Goal: Answer question/provide support: Share knowledge or assist other users

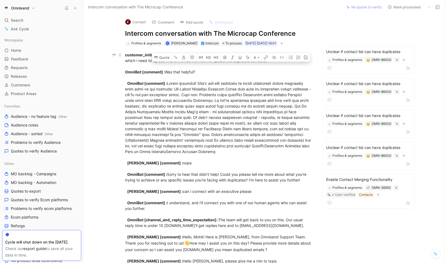
drag, startPoint x: 274, startPoint y: 61, endPoint x: 193, endPoint y: 55, distance: 81.4
click at [158, 55] on icon at bounding box center [156, 57] width 4 height 4
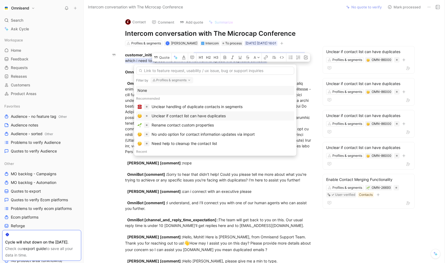
click at [200, 114] on div "Unclear if contact list can have duplicates" at bounding box center [188, 116] width 74 height 6
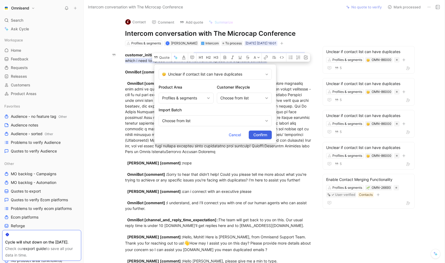
click at [257, 137] on span "Confirm" at bounding box center [260, 134] width 14 height 6
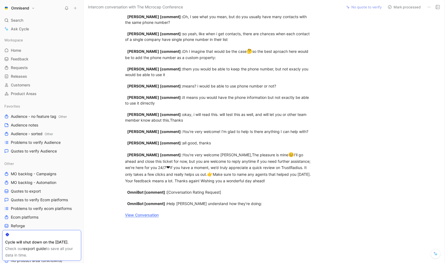
scroll to position [1556, 0]
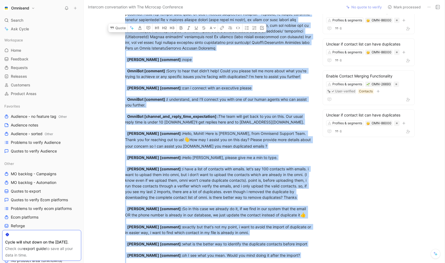
scroll to position [0, 0]
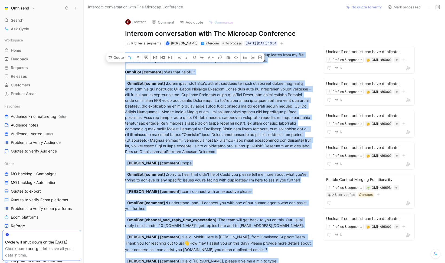
drag, startPoint x: 265, startPoint y: 193, endPoint x: 122, endPoint y: 56, distance: 198.2
copy div "customer_initiated [ conversation] : i want to know the best way to remove dupl…"
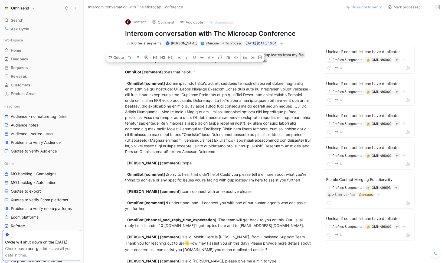
click at [389, 28] on div "Contact Comment Add quote Summarize Intercom conversation with The Microcap Con…" at bounding box center [264, 138] width 361 height 249
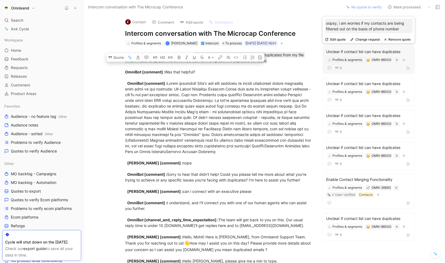
click at [405, 40] on button "Remove quote" at bounding box center [397, 40] width 31 height 8
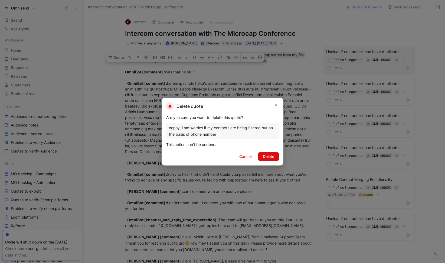
click at [269, 155] on span "Delete" at bounding box center [268, 156] width 11 height 6
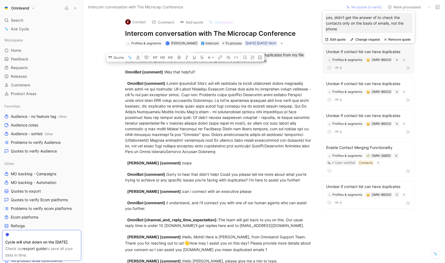
click at [405, 38] on button "Remove quote" at bounding box center [397, 40] width 31 height 8
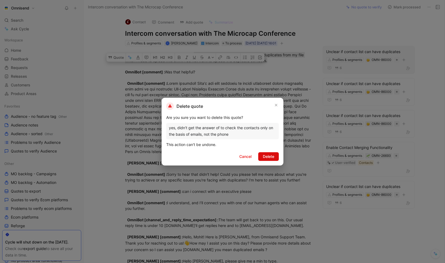
click at [274, 154] on button "Delete" at bounding box center [268, 156] width 21 height 9
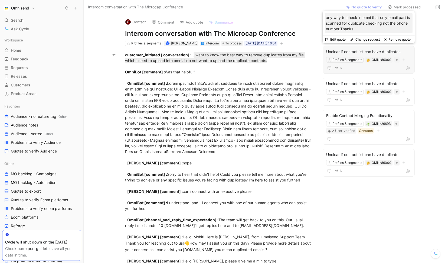
click at [395, 39] on button "Remove quote" at bounding box center [397, 40] width 31 height 8
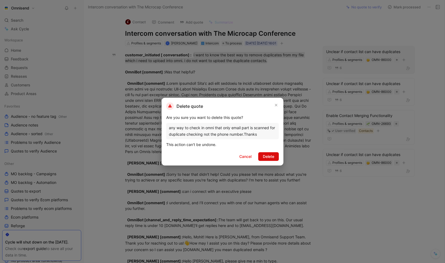
click at [269, 158] on span "Delete" at bounding box center [268, 156] width 11 height 6
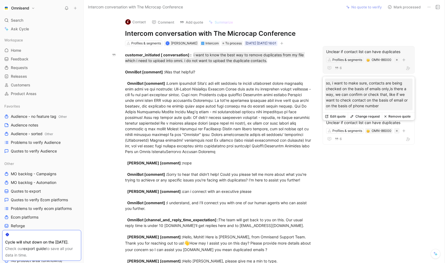
click at [401, 114] on button "Remove quote" at bounding box center [397, 117] width 31 height 8
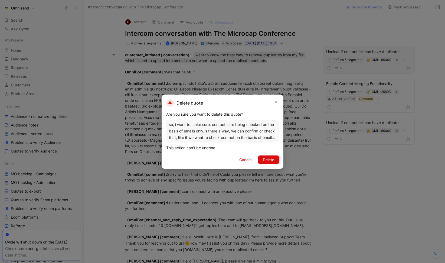
click at [276, 161] on button "Delete" at bounding box center [268, 159] width 21 height 9
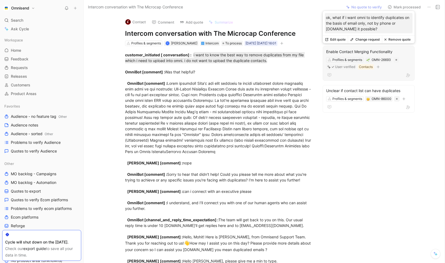
click at [372, 52] on div "Enable Contact Merging Functionality" at bounding box center [368, 51] width 85 height 6
click at [398, 39] on button "Remove quote" at bounding box center [397, 40] width 31 height 8
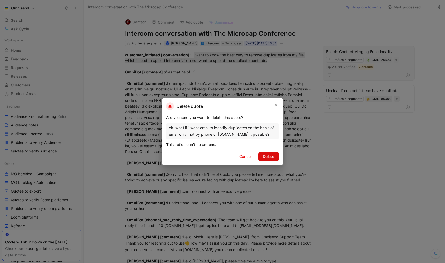
click at [271, 158] on span "Delete" at bounding box center [268, 156] width 11 height 6
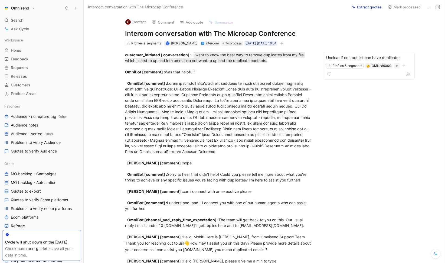
click at [390, 154] on div "Contact Comment Add quote Summarize Intercom conversation with The Microcap Con…" at bounding box center [264, 138] width 361 height 249
click at [41, 151] on span "Quotes to verify Audience" at bounding box center [34, 150] width 46 height 5
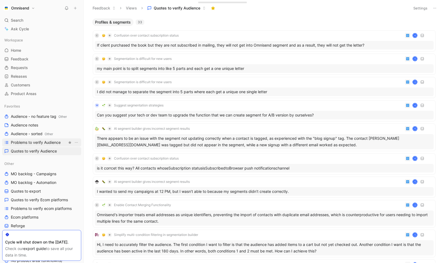
click at [43, 143] on span "Problems to verify Audience" at bounding box center [36, 142] width 50 height 5
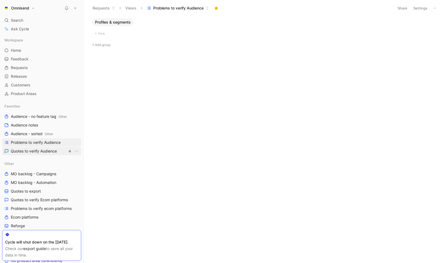
click at [44, 149] on span "Quotes to verify Audience" at bounding box center [34, 150] width 46 height 5
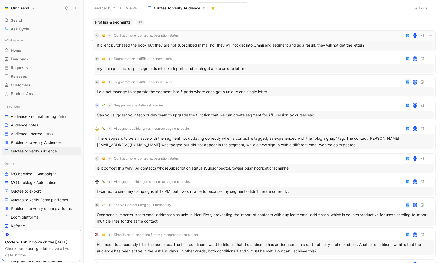
click at [191, 41] on div "If client purchased the book but they are not subscribed in mailing, they will …" at bounding box center [264, 45] width 339 height 9
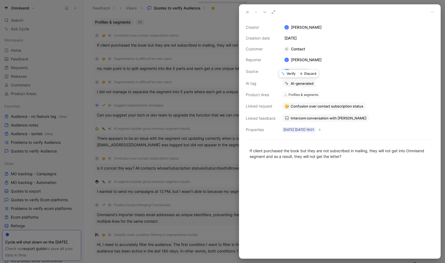
click at [291, 74] on button "Verify" at bounding box center [288, 74] width 19 height 8
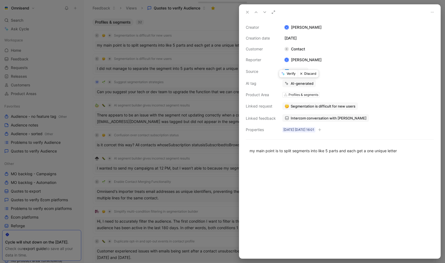
click at [294, 74] on button "Verify" at bounding box center [288, 74] width 19 height 8
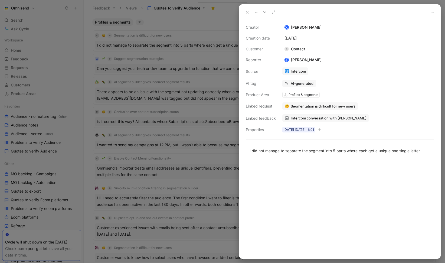
click at [431, 13] on icon at bounding box center [432, 12] width 4 height 4
click at [307, 74] on button "Discard" at bounding box center [308, 74] width 21 height 8
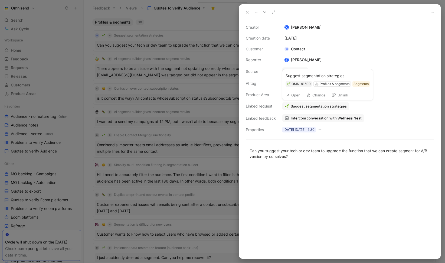
click at [314, 96] on button "Change" at bounding box center [316, 95] width 24 height 8
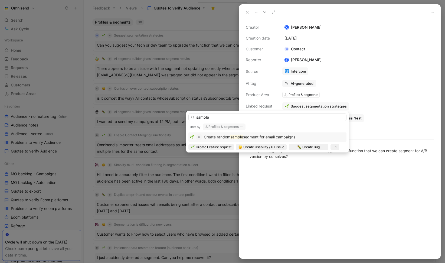
type input "sample"
click at [259, 138] on span "segment for email campaigns" at bounding box center [269, 136] width 52 height 5
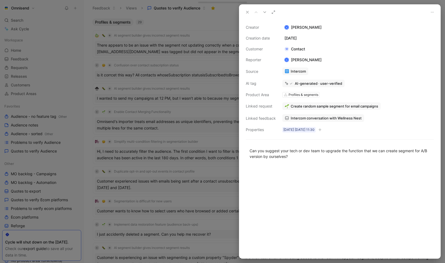
click at [247, 12] on icon at bounding box center [247, 12] width 4 height 4
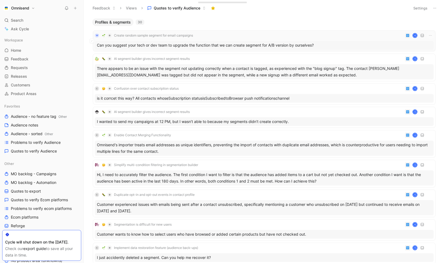
click at [228, 38] on div "W Create random sample segment for email campaigns K" at bounding box center [264, 35] width 339 height 6
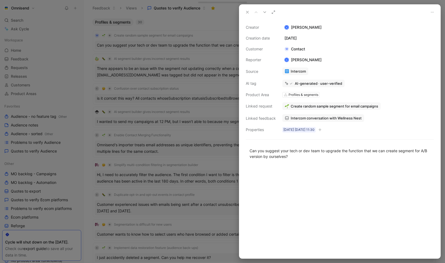
click at [212, 21] on div at bounding box center [222, 131] width 445 height 263
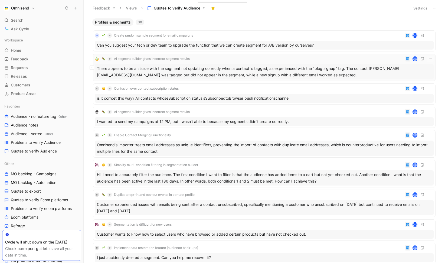
click at [151, 65] on div "There appears to be an issue with the segment not updating correctly when a con…" at bounding box center [264, 71] width 339 height 15
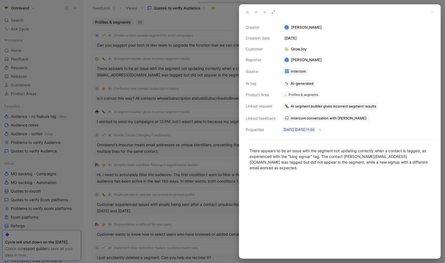
click at [314, 119] on span "Intercom conversation with GrowJoy" at bounding box center [329, 118] width 76 height 5
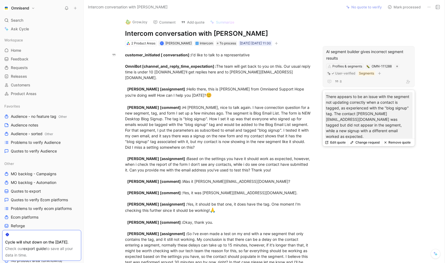
click at [396, 140] on button "Remove quote" at bounding box center [397, 142] width 31 height 8
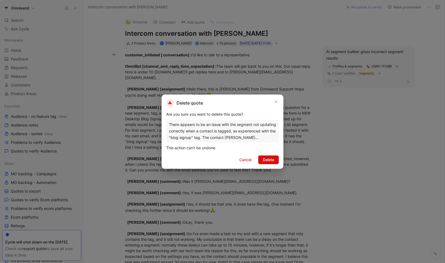
click at [267, 160] on span "Delete" at bounding box center [268, 159] width 11 height 6
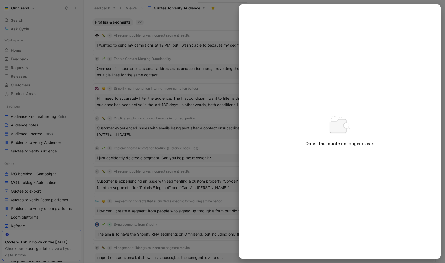
click at [212, 24] on div at bounding box center [222, 131] width 445 height 263
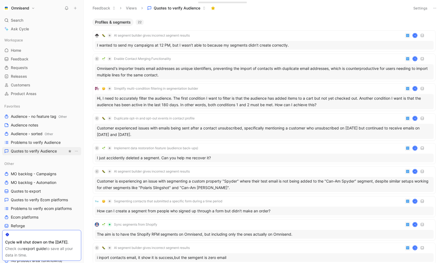
click at [52, 151] on span "Quotes to verify Audience" at bounding box center [34, 150] width 46 height 5
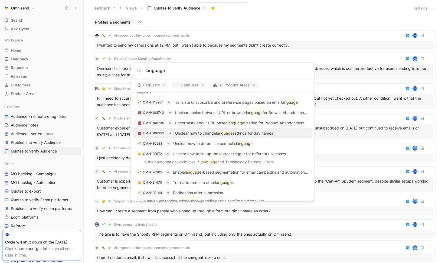
scroll to position [10, 0]
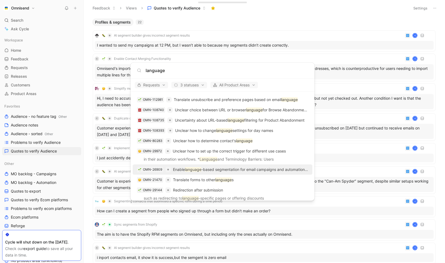
type input "language"
click at [249, 169] on p "Enable language -based segmentation for email campaigns and automation flows" at bounding box center [240, 169] width 135 height 6
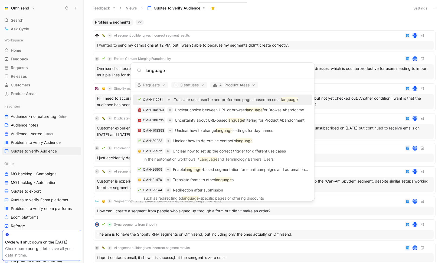
click at [297, 16] on body "Omnisend Search ⌘ K Ask Cycle Workspace Home G then H Feedback G then F Request…" at bounding box center [222, 131] width 445 height 263
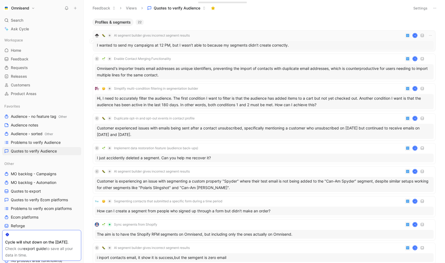
click at [249, 49] on div "I wanted to send my campaigns at 12 PM, but I wasn’t able to because my segment…" at bounding box center [264, 45] width 339 height 9
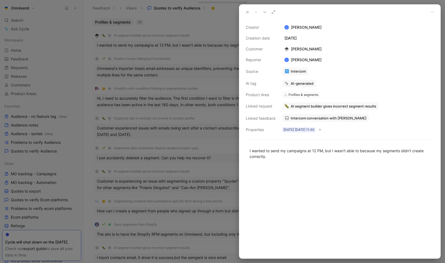
click at [324, 117] on span "Intercom conversation with Sober Carpenter" at bounding box center [329, 118] width 76 height 5
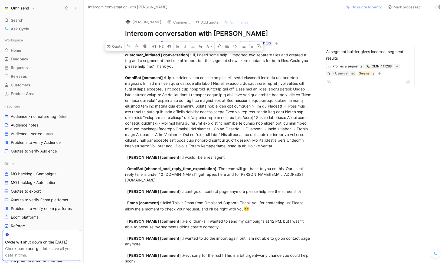
drag, startPoint x: 216, startPoint y: 66, endPoint x: 194, endPoint y: 54, distance: 25.1
click at [194, 54] on div "customer_initiated [ conversation] : Hi, I need some help. I imported two separ…" at bounding box center [218, 249] width 187 height 394
click at [120, 46] on button "Quote" at bounding box center [114, 46] width 19 height 9
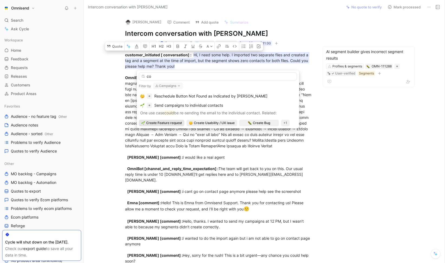
type input "c"
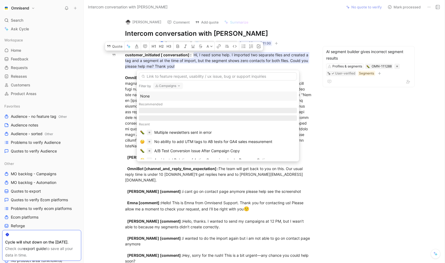
click at [182, 85] on button "Campaigns" at bounding box center [168, 86] width 30 height 6
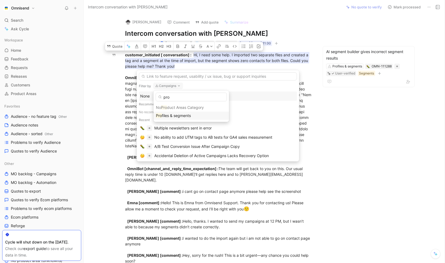
type input "pro"
click at [171, 117] on span "files & segments" at bounding box center [176, 115] width 29 height 5
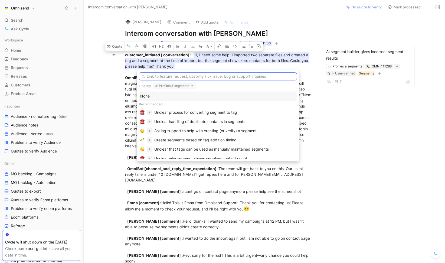
click at [212, 77] on input "text" at bounding box center [218, 76] width 158 height 8
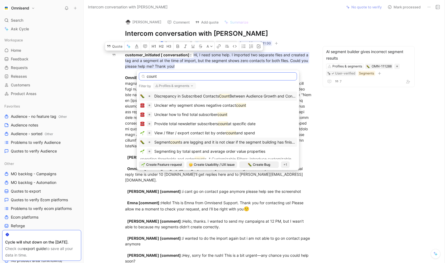
type input "count"
click at [205, 141] on span "s are lagging and it is not clear if the segment building has finished" at bounding box center [239, 142] width 118 height 5
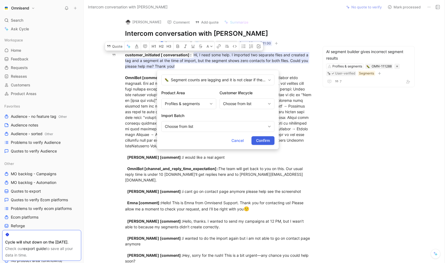
click at [259, 139] on span "Confirm" at bounding box center [263, 140] width 14 height 6
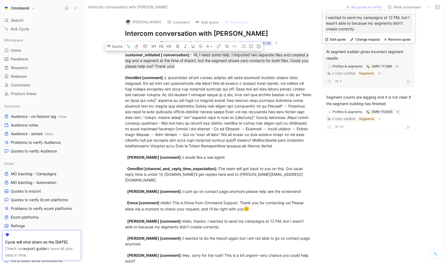
click at [395, 42] on button "Remove quote" at bounding box center [397, 40] width 31 height 8
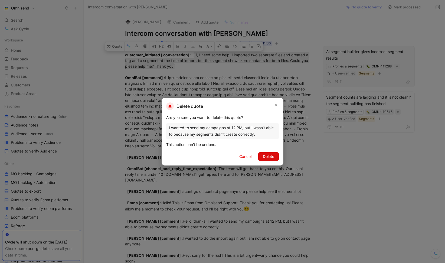
click at [276, 156] on button "Delete" at bounding box center [268, 156] width 21 height 9
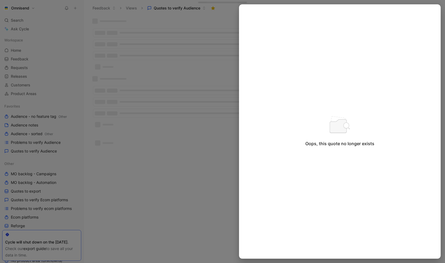
click at [41, 98] on div at bounding box center [222, 131] width 445 height 263
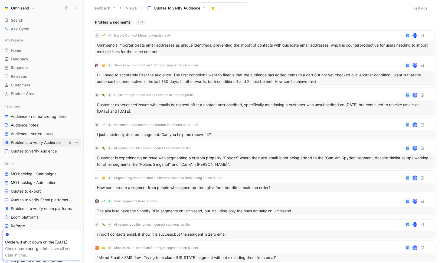
click at [47, 143] on span "Problems to verify Audience" at bounding box center [36, 142] width 50 height 5
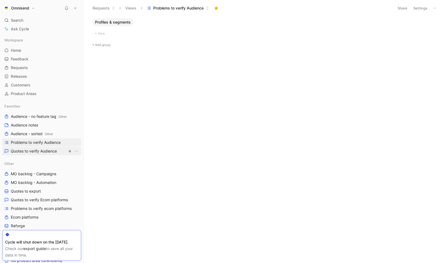
click at [45, 148] on span "Quotes to verify Audience" at bounding box center [34, 150] width 46 height 5
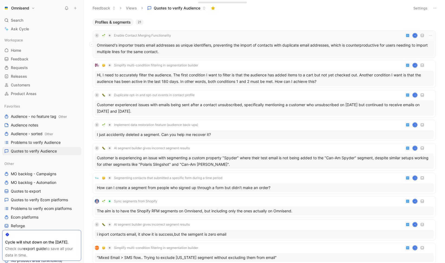
click at [192, 47] on div "Omnisend's importer treats email addresses as unique identifiers, preventing th…" at bounding box center [264, 48] width 339 height 15
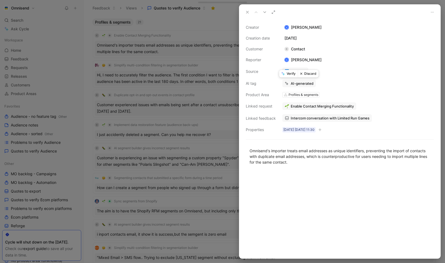
click at [306, 73] on button "Discard" at bounding box center [308, 74] width 21 height 8
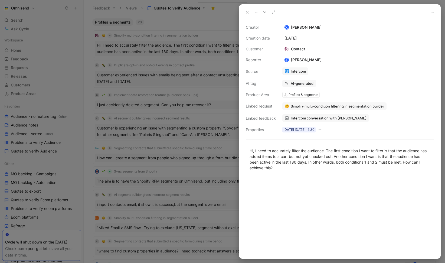
click at [361, 108] on button "Simplify multi-condition filtering in segmentation builder" at bounding box center [334, 106] width 104 height 8
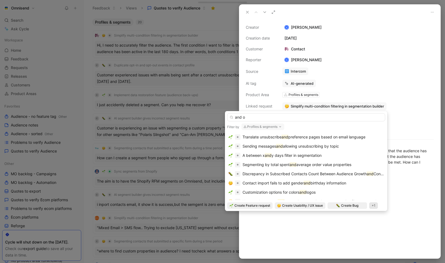
type input "and or"
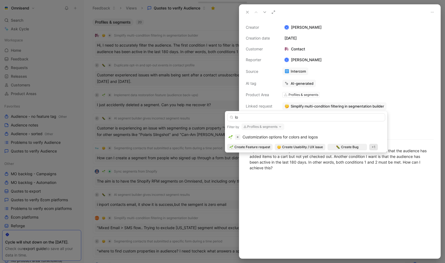
type input "l"
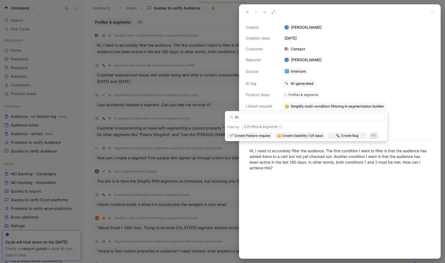
type input "t"
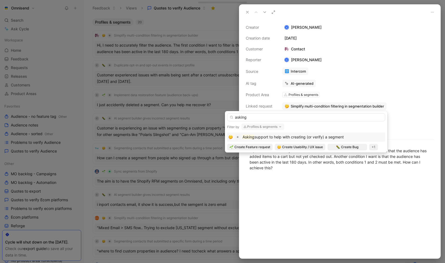
type input "asking"
click at [313, 137] on span "support to help with creating (or verify) a segment" at bounding box center [298, 136] width 89 height 5
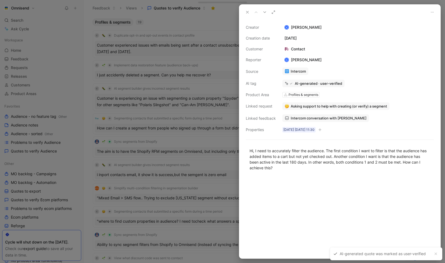
click at [184, 50] on div at bounding box center [222, 131] width 445 height 263
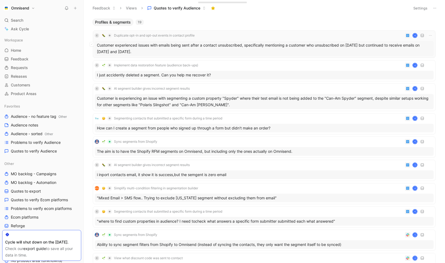
click at [190, 49] on div "Customer experienced issues with emails being sent after a contact unsubscribed…" at bounding box center [264, 48] width 339 height 15
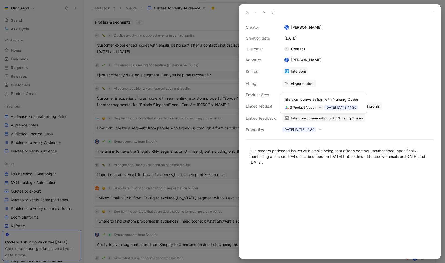
click at [317, 118] on span "Intercom conversation with Nursing Queen" at bounding box center [327, 118] width 72 height 5
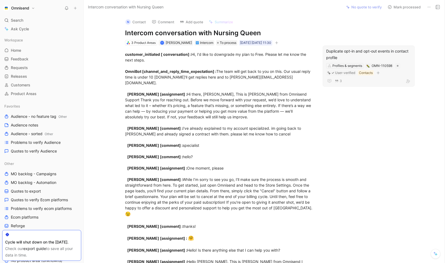
click at [366, 53] on div "Duplicate opt-in and opt-out events in contact profile" at bounding box center [368, 54] width 85 height 13
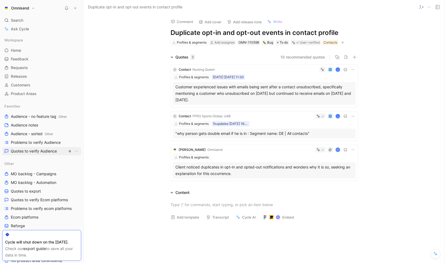
click at [37, 151] on span "Quotes to verify Audience" at bounding box center [34, 150] width 46 height 5
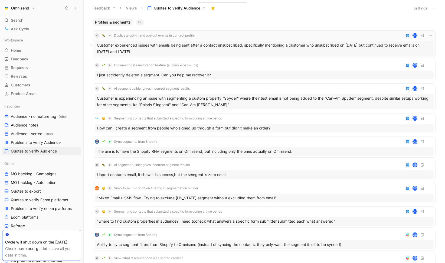
click at [251, 47] on div "Customer experienced issues with emails being sent after a contact unsubscribed…" at bounding box center [264, 48] width 339 height 15
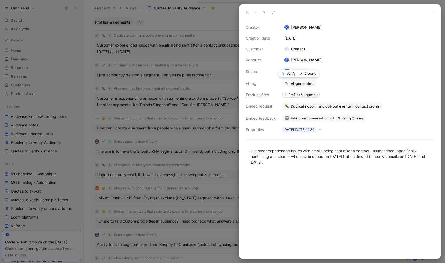
click at [308, 75] on button "Discard" at bounding box center [308, 74] width 21 height 8
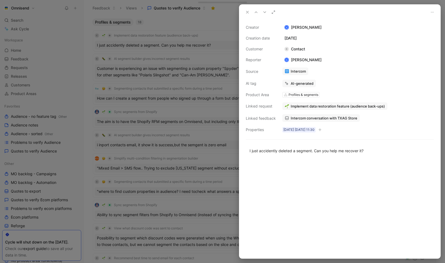
click at [183, 45] on div at bounding box center [222, 131] width 445 height 263
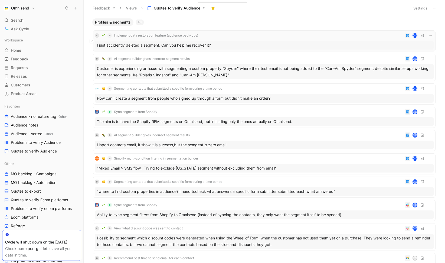
click at [184, 47] on div "I just accidently deleted a segment. Can you help me recover it?" at bounding box center [264, 45] width 339 height 9
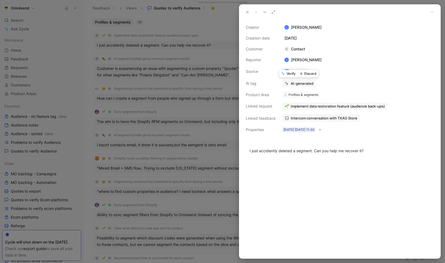
click at [291, 74] on button "Verify" at bounding box center [288, 74] width 19 height 8
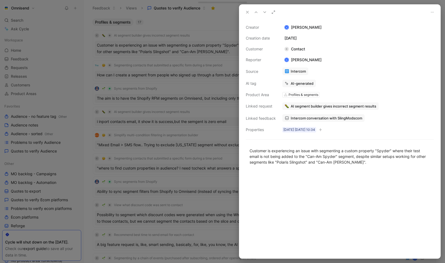
click at [185, 44] on div at bounding box center [222, 131] width 445 height 263
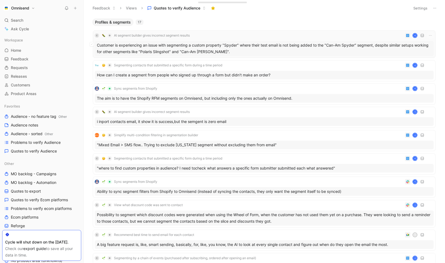
click at [187, 48] on div "Customer is experiencing an issue with segmenting a custom property "Spyder" wh…" at bounding box center [264, 48] width 339 height 15
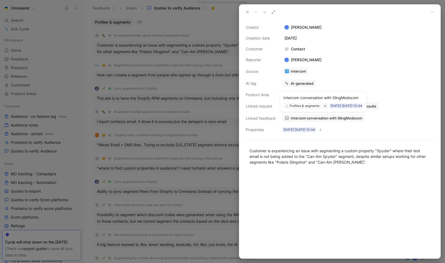
click at [314, 98] on div "Intercom conversation with SlingModscom" at bounding box center [323, 97] width 80 height 6
click at [328, 120] on span "Intercom conversation with SlingModscom" at bounding box center [326, 118] width 71 height 5
click at [306, 74] on button "Discard" at bounding box center [308, 74] width 21 height 8
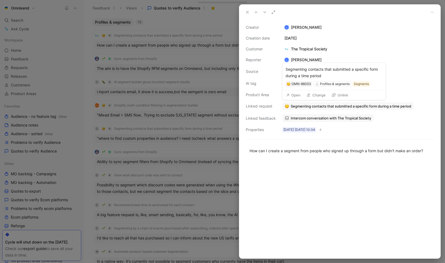
click at [318, 95] on button "Change" at bounding box center [316, 95] width 24 height 8
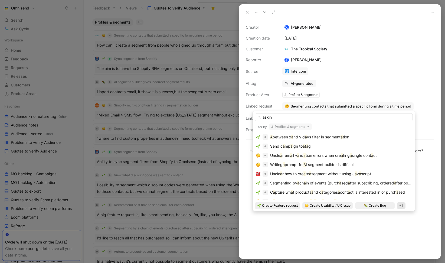
type input "asking"
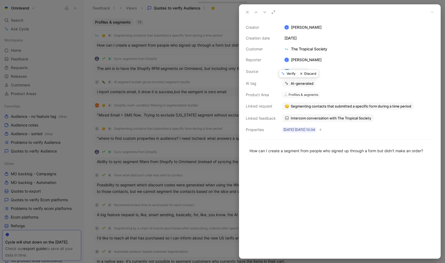
click at [292, 73] on button "Verify" at bounding box center [288, 74] width 19 height 8
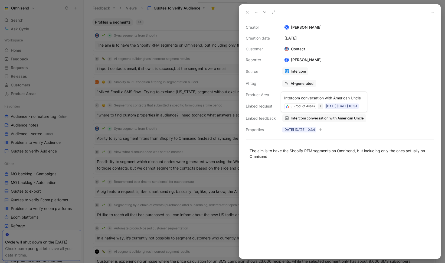
click at [338, 117] on span "Intercom conversation with American Uncle" at bounding box center [327, 118] width 73 height 5
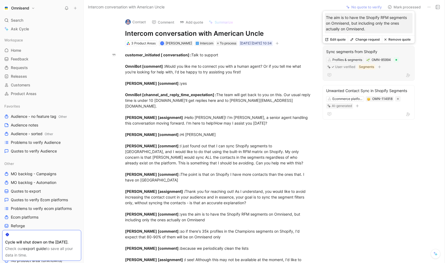
click at [402, 41] on button "Remove quote" at bounding box center [397, 40] width 31 height 8
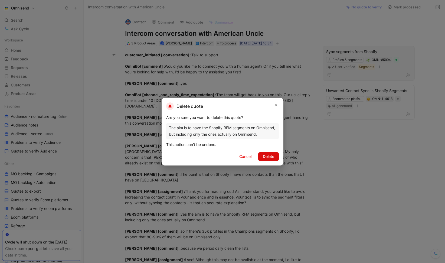
click at [274, 160] on button "Delete" at bounding box center [268, 156] width 21 height 9
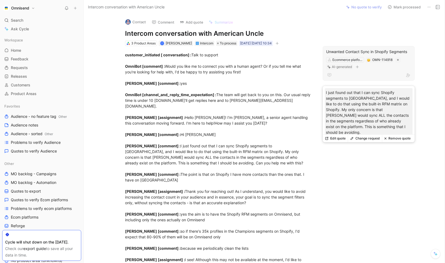
click at [380, 79] on div "Unwanted Contact Sync in Shopify Segments Ecommerce platforms OMN-114918 AI-gen…" at bounding box center [368, 63] width 92 height 35
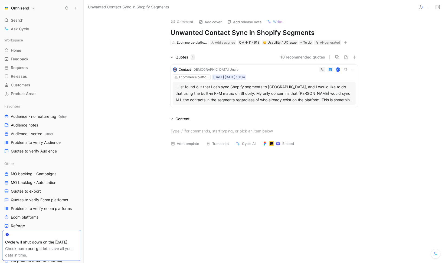
click at [311, 32] on h1 "Unwanted Contact Sync in Shopify Segments" at bounding box center [263, 32] width 187 height 9
drag, startPoint x: 322, startPoint y: 30, endPoint x: 171, endPoint y: 32, distance: 151.2
click at [171, 32] on h1 "Unwanted Contact Sync in Shopify Segments" at bounding box center [263, 32] width 187 height 9
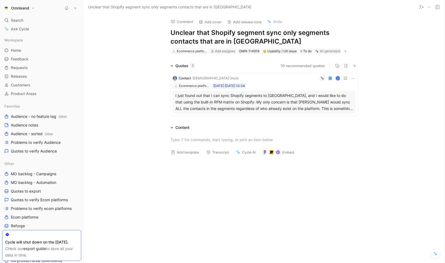
click at [142, 131] on div at bounding box center [264, 140] width 361 height 18
click at [192, 51] on div "Ecommerce platforms" at bounding box center [192, 50] width 30 height 5
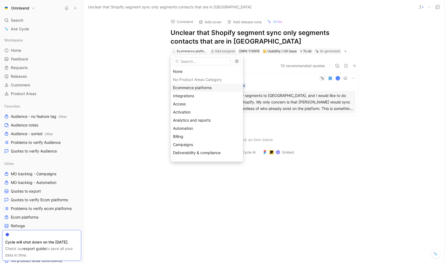
click at [208, 62] on input "text" at bounding box center [202, 61] width 58 height 8
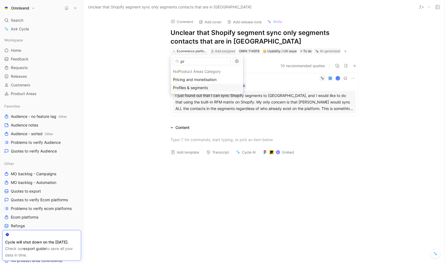
type input "pr"
click at [204, 86] on span "ofiles & segments" at bounding box center [192, 87] width 31 height 5
click at [321, 79] on icon at bounding box center [322, 78] width 4 height 4
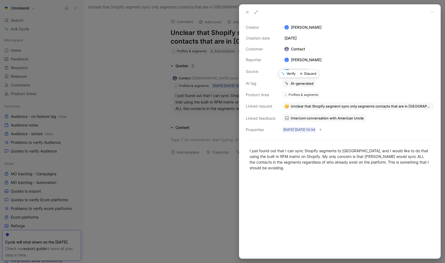
click at [293, 73] on button "Verify" at bounding box center [288, 74] width 19 height 8
click at [167, 87] on div at bounding box center [222, 131] width 445 height 263
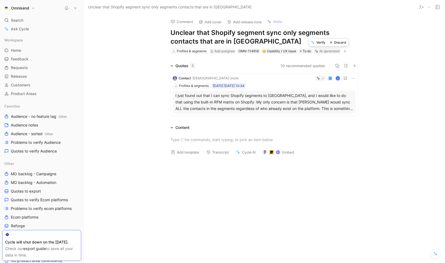
click at [321, 43] on button "Verify" at bounding box center [318, 43] width 19 height 8
click at [134, 182] on div at bounding box center [264, 198] width 361 height 79
click at [39, 142] on span "Problems to verify Audience" at bounding box center [36, 142] width 50 height 5
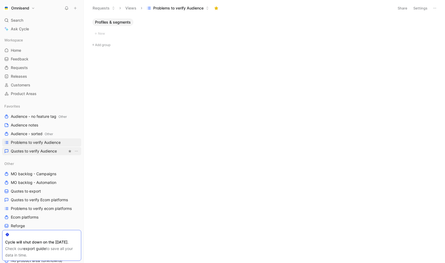
click at [40, 151] on span "Quotes to verify Audience" at bounding box center [34, 150] width 46 height 5
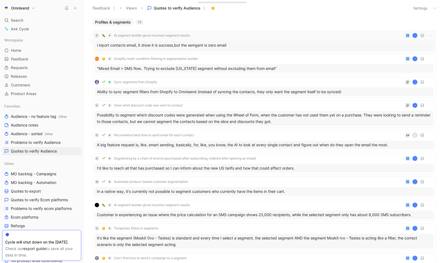
click at [246, 47] on div "i inport contacts email, it show it is success,but the semgent is zero email" at bounding box center [264, 45] width 339 height 9
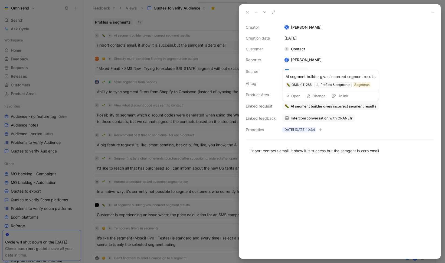
click at [360, 106] on span "AI segment builder gives incorrect segment results" at bounding box center [333, 106] width 85 height 5
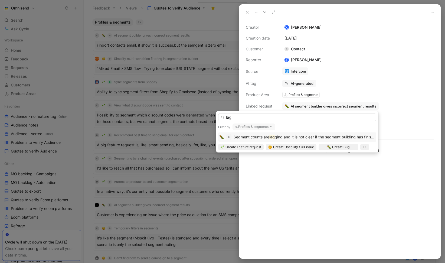
type input "lag"
click at [295, 138] on span "ging and it is not clear if the segment building has finished" at bounding box center [326, 136] width 103 height 5
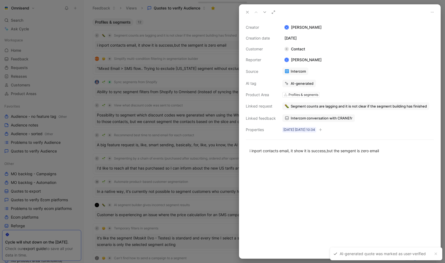
click at [187, 33] on div at bounding box center [222, 131] width 445 height 263
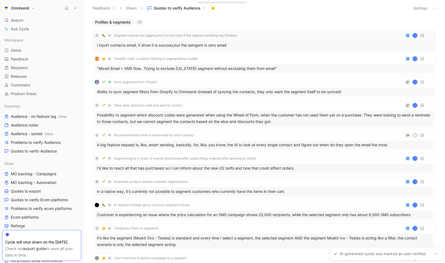
click at [196, 46] on div "i inport contacts email, it show it is success,but the semgent is zero email" at bounding box center [264, 45] width 339 height 9
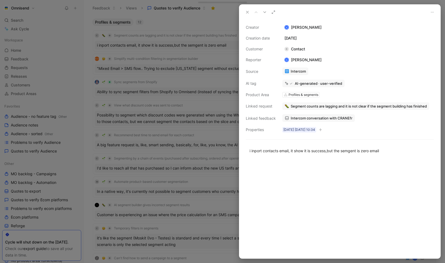
click at [182, 29] on div at bounding box center [222, 131] width 445 height 263
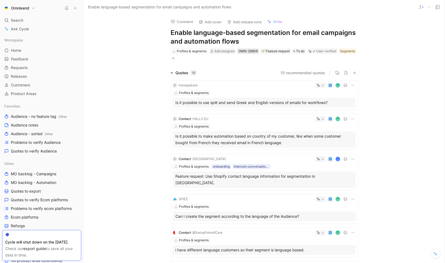
click at [254, 51] on div "OMN-26909" at bounding box center [247, 50] width 19 height 5
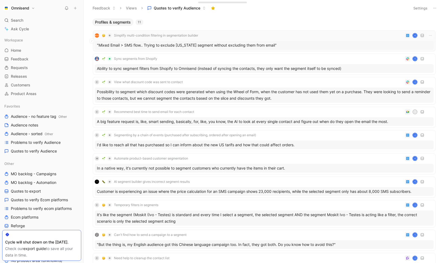
click at [204, 46] on div ""Mixed Email > SMS flow.. Trying to exclude [US_STATE] segment without excludin…" at bounding box center [264, 45] width 339 height 9
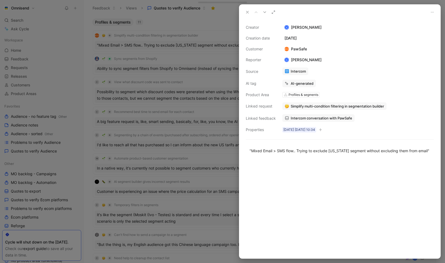
click at [274, 13] on icon at bounding box center [273, 12] width 4 height 4
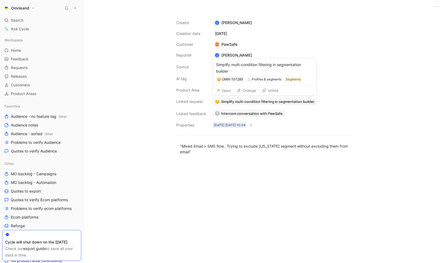
click at [261, 104] on span "Simplify multi-condition filtering in segmentation builder" at bounding box center [267, 101] width 93 height 5
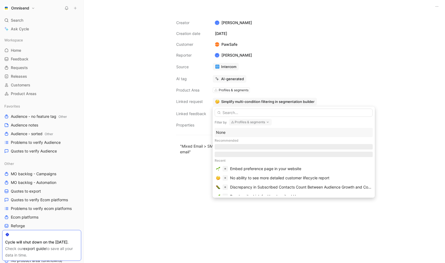
click at [229, 134] on div "None" at bounding box center [293, 132] width 155 height 6
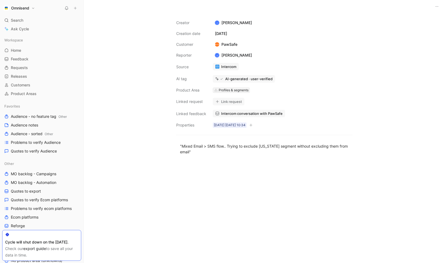
click at [234, 91] on div "Profiles & segments" at bounding box center [234, 89] width 30 height 5
type input "auto"
click at [219, 110] on div "Auto mation" at bounding box center [238, 110] width 81 height 6
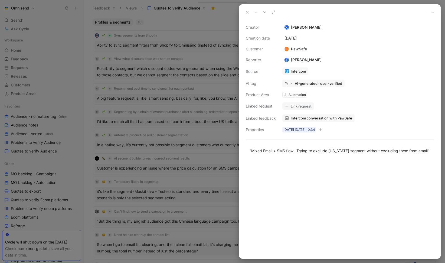
click at [182, 18] on div at bounding box center [222, 131] width 445 height 263
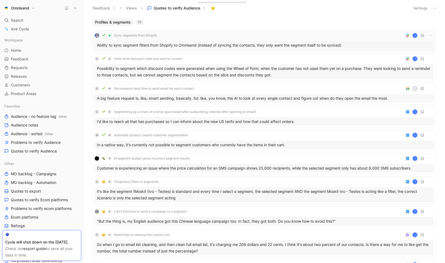
click at [181, 42] on div "Ability to sync segment filters from Shopify to Omnisend (instead of syncing th…" at bounding box center [264, 45] width 339 height 9
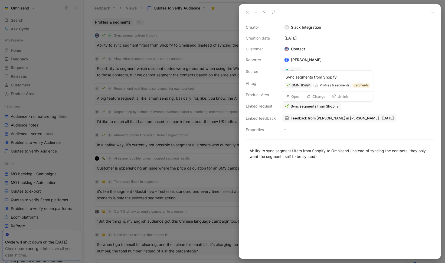
click at [324, 107] on span "Sync segments from Shopify" at bounding box center [315, 106] width 48 height 5
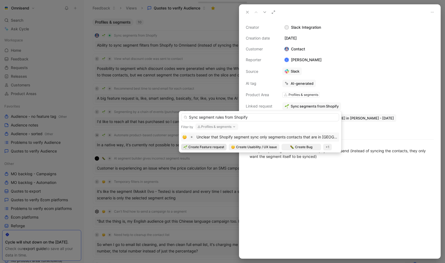
type input "Sync segment rules from Shopify"
click at [216, 147] on span "Create Feature request" at bounding box center [206, 146] width 36 height 5
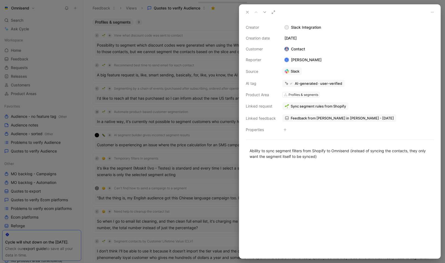
click at [359, 181] on div at bounding box center [339, 211] width 201 height 93
click at [189, 25] on div at bounding box center [222, 131] width 445 height 263
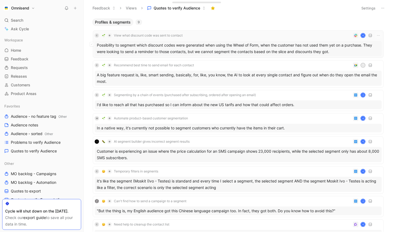
click at [184, 46] on div "Possibility to segment which discount codes were generated when using the Wheel…" at bounding box center [238, 48] width 287 height 15
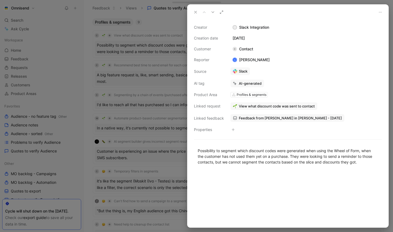
click at [277, 107] on span "View what discount code was sent to contact" at bounding box center [277, 106] width 76 height 5
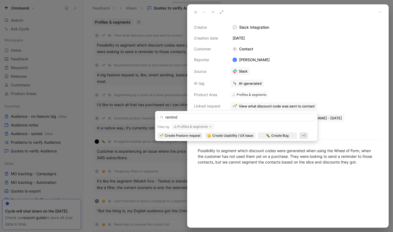
click at [200, 124] on button "Profiles & segments" at bounding box center [193, 126] width 43 height 6
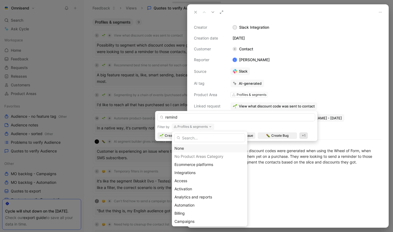
click at [190, 145] on div "None" at bounding box center [209, 148] width 71 height 6
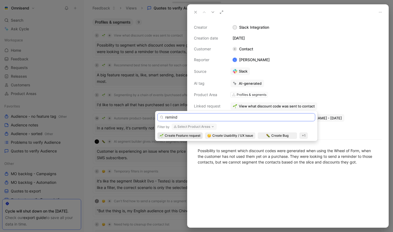
click at [209, 117] on input "remind" at bounding box center [236, 117] width 158 height 8
type input "r"
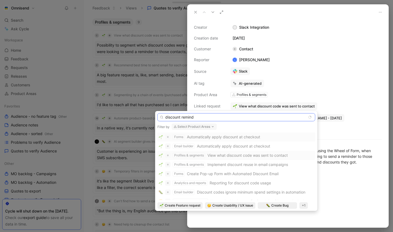
click at [182, 115] on input "discount remind" at bounding box center [236, 117] width 158 height 8
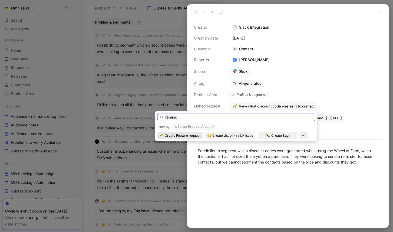
click at [204, 118] on input "remind" at bounding box center [236, 117] width 158 height 8
type input "r"
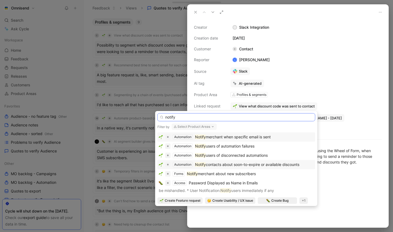
type input "notify"
click at [253, 164] on span "contacts about soon-to-expire or available discounts" at bounding box center [253, 164] width 94 height 5
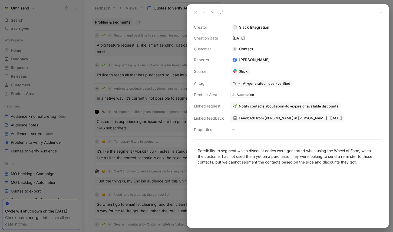
click at [196, 14] on icon at bounding box center [195, 12] width 4 height 4
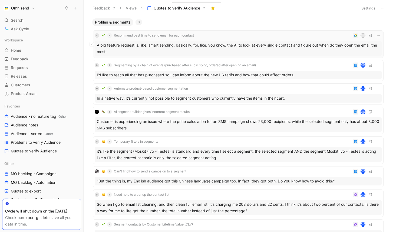
click at [179, 43] on div "A big feature request is, like, smart sending, basically, for, like, you know, …" at bounding box center [238, 48] width 287 height 15
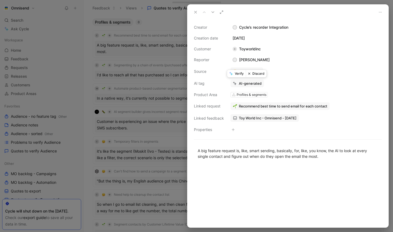
click at [240, 73] on button "Verify" at bounding box center [236, 74] width 19 height 8
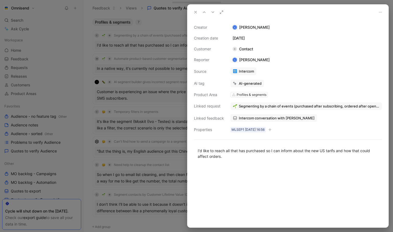
click at [164, 47] on div at bounding box center [196, 116] width 393 height 232
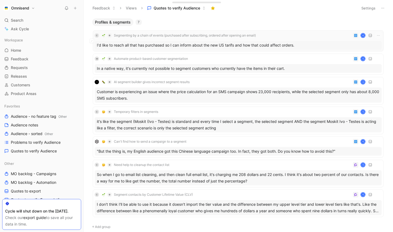
click at [174, 42] on div "I'd like to reach all that has purchased so I can inform about the new US tarif…" at bounding box center [238, 45] width 287 height 9
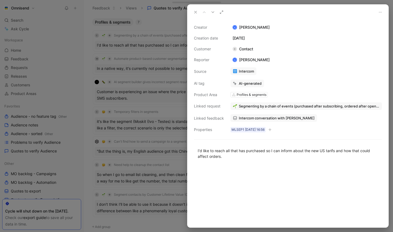
click at [262, 105] on span "Segmenting by a chain of events (purchased after subscribing, ordered after ope…" at bounding box center [309, 106] width 141 height 5
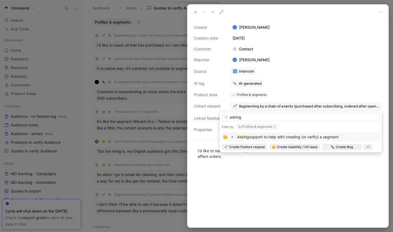
type input "asking"
click at [265, 135] on span "support to help with creating (or verify) a segment" at bounding box center [293, 136] width 89 height 5
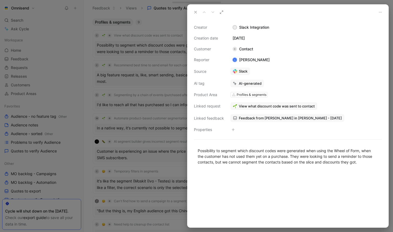
click at [48, 95] on div at bounding box center [196, 116] width 393 height 232
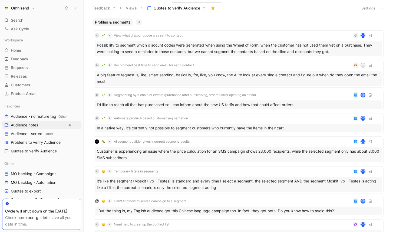
click at [34, 125] on span "Audience notes" at bounding box center [24, 124] width 27 height 5
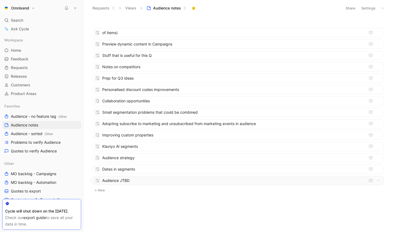
click at [130, 181] on span "Audience JTBD" at bounding box center [233, 180] width 263 height 6
click at [113, 34] on span "of items)" at bounding box center [233, 32] width 263 height 6
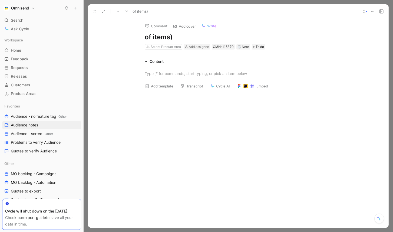
click at [370, 12] on button at bounding box center [373, 12] width 8 height 8
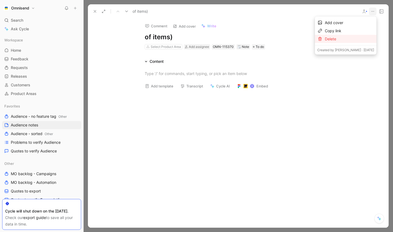
click at [340, 37] on div "Delete" at bounding box center [349, 39] width 49 height 6
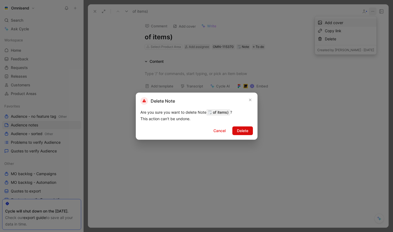
click at [244, 127] on span "Delete" at bounding box center [242, 130] width 11 height 6
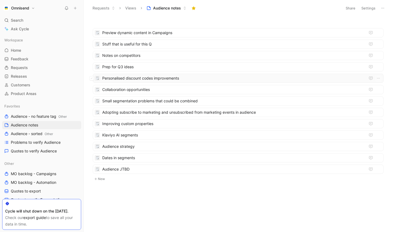
click at [160, 80] on span "Personalised discount codes improvements" at bounding box center [233, 78] width 263 height 6
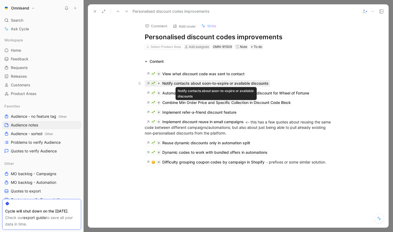
click at [217, 84] on div "Notify contacts about soon-to-expire or available discounts" at bounding box center [215, 83] width 106 height 6
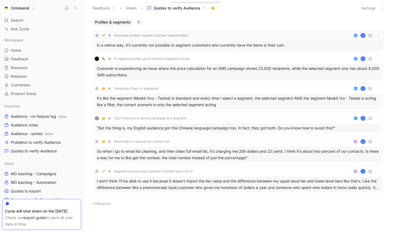
click at [222, 39] on div "M Automate product-based customer segmentation K In a native way, it's currentl…" at bounding box center [238, 40] width 287 height 17
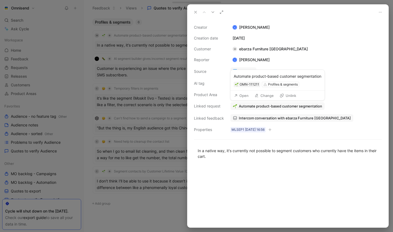
click at [306, 105] on span "Automate product-based customer segmentation" at bounding box center [280, 106] width 83 height 5
click at [247, 96] on button "Open" at bounding box center [241, 95] width 19 height 8
click at [308, 105] on span "Automate product-based customer segmentation" at bounding box center [280, 106] width 83 height 5
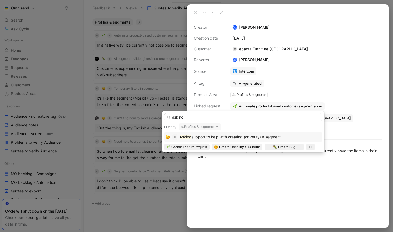
type input "asking"
click at [238, 139] on span "support to help with creating (or verify) a segment" at bounding box center [236, 136] width 89 height 5
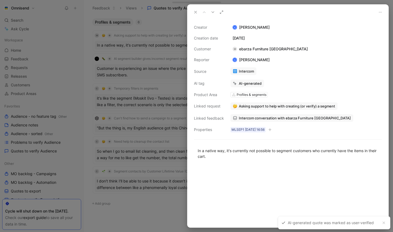
click at [196, 15] on button at bounding box center [196, 12] width 8 height 8
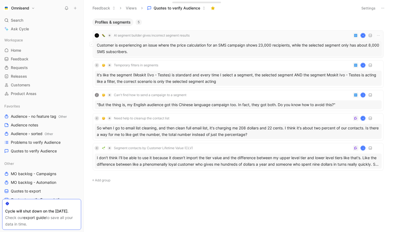
click at [213, 45] on div "Customer is experiencing an issue where the price calculation for an SMS campai…" at bounding box center [238, 48] width 287 height 15
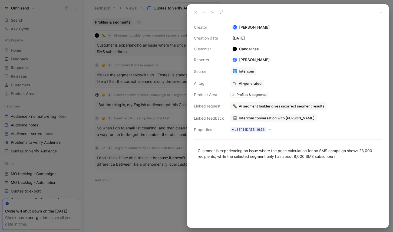
click at [277, 119] on span "Intercom conversation with [PERSON_NAME]" at bounding box center [277, 118] width 76 height 5
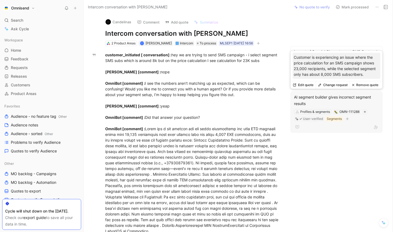
click at [369, 86] on button "Remove quote" at bounding box center [365, 85] width 31 height 8
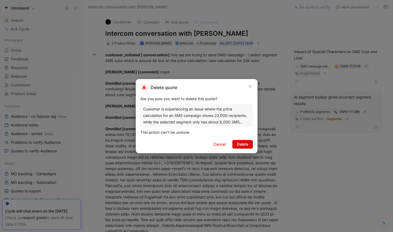
click at [245, 142] on span "Delete" at bounding box center [242, 144] width 11 height 6
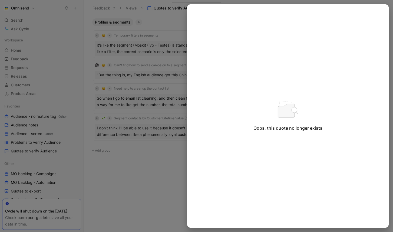
click at [137, 166] on div at bounding box center [196, 116] width 393 height 232
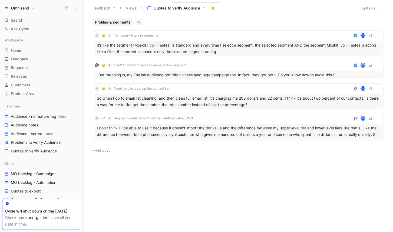
click at [137, 166] on div "Profiles & segments 4 C Temporary filters in segments K it's like the segment (…" at bounding box center [238, 99] width 302 height 163
click at [175, 47] on div "it's like the segment (Moskit (Ivo - Testes) is standard and every time I selec…" at bounding box center [238, 48] width 287 height 15
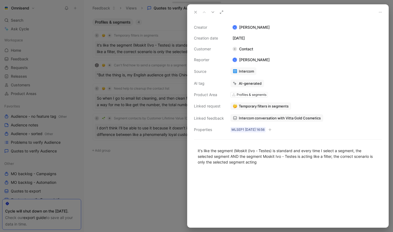
click at [259, 104] on span "Temporary filters in segments" at bounding box center [264, 106] width 50 height 5
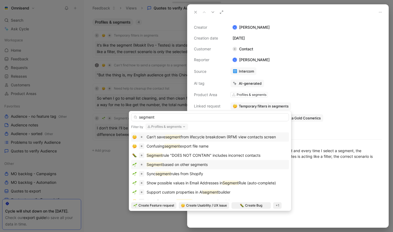
type input "segment"
click at [211, 163] on div "Segment based on other segments" at bounding box center [210, 164] width 155 height 6
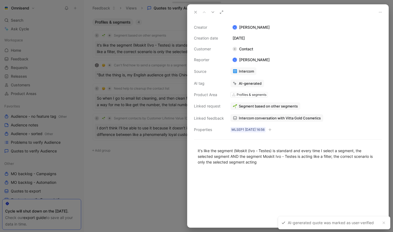
click at [171, 156] on div at bounding box center [196, 116] width 393 height 232
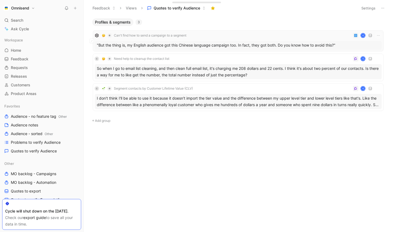
click at [130, 45] on div ""But the thing is, my English audience got this Chinese language campaign too. …" at bounding box center [238, 45] width 287 height 9
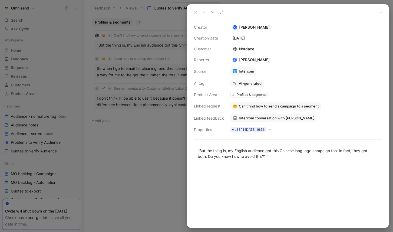
click at [303, 105] on span "Can't find how to send a campaign to a segment" at bounding box center [279, 106] width 80 height 5
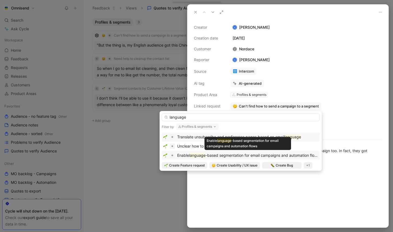
type input "language"
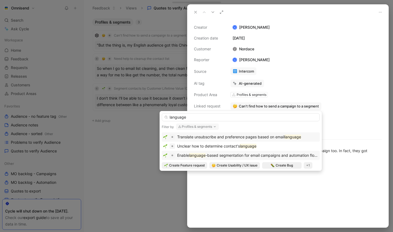
click at [234, 156] on span "-based segmentation for email campaigns and automation flows" at bounding box center [263, 155] width 114 height 5
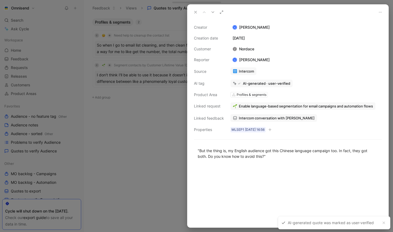
click at [130, 154] on div at bounding box center [196, 116] width 393 height 232
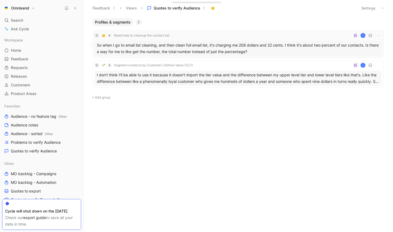
click at [190, 50] on div "So when I go to email list cleaning, and then clean full email list, it's charg…" at bounding box center [238, 48] width 287 height 15
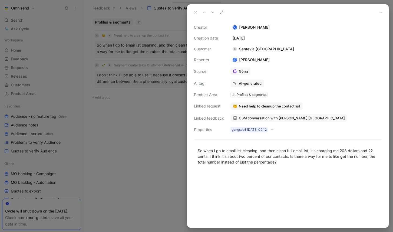
click at [282, 106] on span "Need help to cleanup the contact list" at bounding box center [269, 106] width 61 height 5
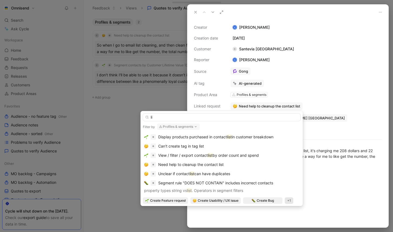
type input "l"
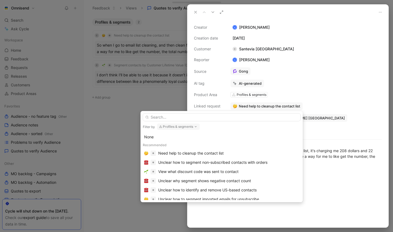
click at [193, 127] on button "Profiles & segments" at bounding box center [178, 126] width 43 height 6
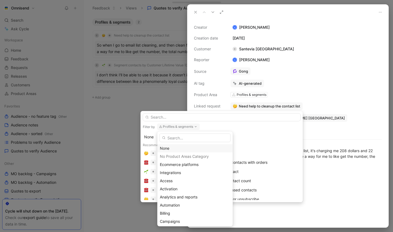
click at [172, 147] on div "None" at bounding box center [195, 148] width 71 height 6
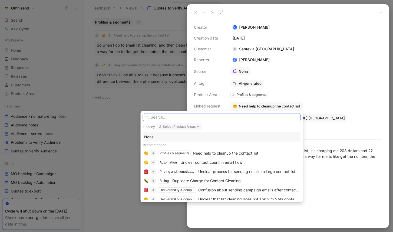
click at [185, 114] on input "text" at bounding box center [222, 117] width 158 height 8
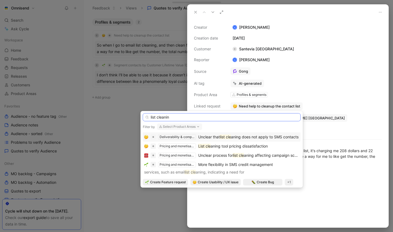
type input "list cleaning"
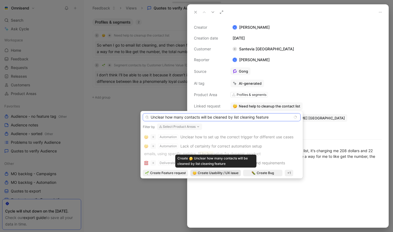
type input "Unclear how many contacts will be cleaned by list cleaning feature"
click at [225, 173] on span "Create Usability / UX issue" at bounding box center [218, 172] width 41 height 5
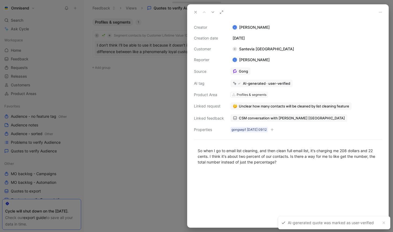
click at [152, 121] on div at bounding box center [196, 116] width 393 height 232
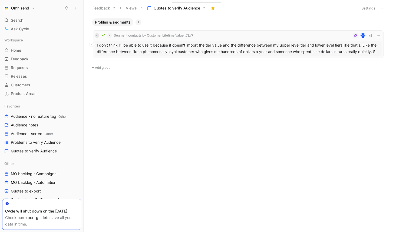
click at [216, 51] on div "I don't think I'll be able to use it because it doesn't import the tier value a…" at bounding box center [238, 48] width 287 height 15
click at [209, 52] on div "I don't think I'll be able to use it because it doesn't import the tier value a…" at bounding box center [238, 48] width 287 height 15
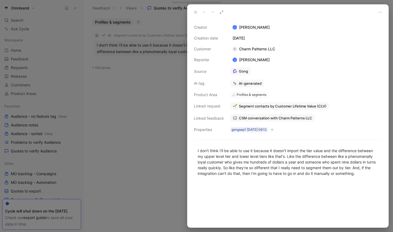
click at [156, 100] on div at bounding box center [196, 116] width 393 height 232
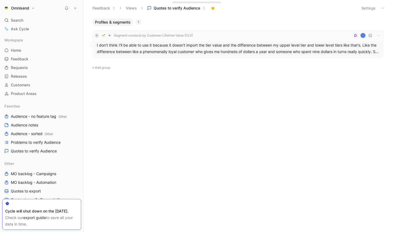
click at [195, 51] on div "I don't think I'll be able to use it because it doesn't import the tier value a…" at bounding box center [238, 48] width 287 height 15
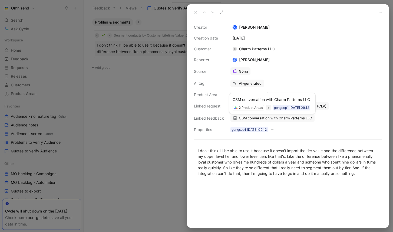
click at [270, 118] on span "CSM conversation with Charm Patterns LLC" at bounding box center [275, 118] width 73 height 5
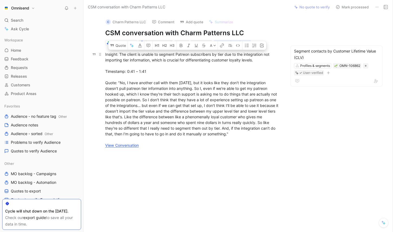
drag, startPoint x: 260, startPoint y: 61, endPoint x: 119, endPoint y: 52, distance: 141.5
click at [119, 52] on div "Insight: The client is unable to segment Patreon subscribers by tier due to the…" at bounding box center [192, 99] width 175 height 97
click at [121, 47] on button "Quote" at bounding box center [117, 45] width 19 height 9
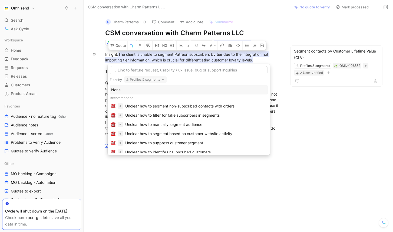
click at [163, 79] on icon "button" at bounding box center [163, 79] width 4 height 4
type input "inte"
click at [141, 100] on span "grations" at bounding box center [142, 101] width 14 height 5
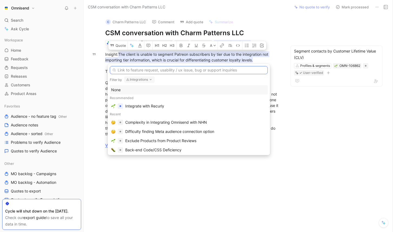
click at [187, 70] on input "text" at bounding box center [189, 70] width 158 height 8
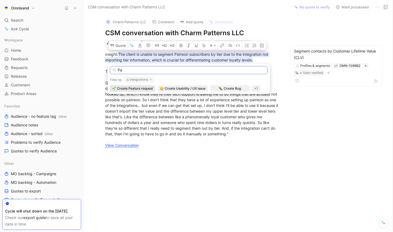
type input "P"
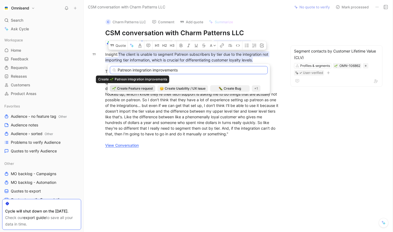
type input "Patreon integration improvements"
click at [144, 89] on span "Create Feature request" at bounding box center [135, 88] width 36 height 5
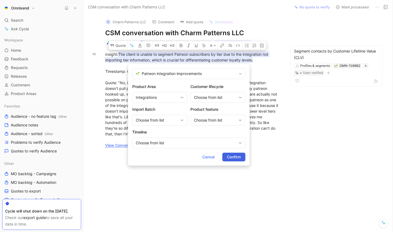
click at [239, 156] on span "Confirm" at bounding box center [234, 157] width 14 height 6
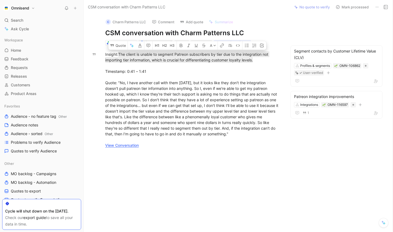
click at [304, 30] on div "C Charm Patterns LLC Comment Add quote Summarize CSM conversation with Charm Pa…" at bounding box center [238, 123] width 309 height 218
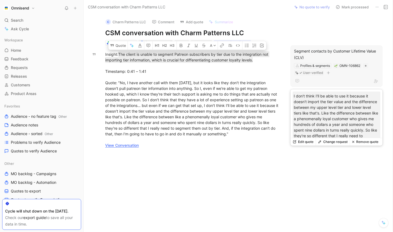
click at [365, 139] on button "Remove quote" at bounding box center [365, 142] width 31 height 8
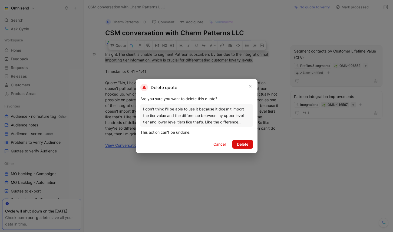
click at [244, 144] on span "Delete" at bounding box center [242, 144] width 11 height 6
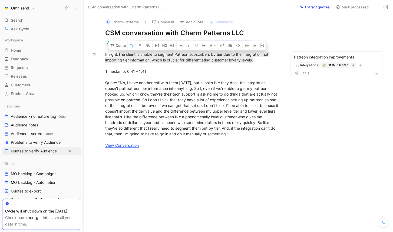
click at [35, 149] on span "Quotes to verify Audience" at bounding box center [34, 150] width 46 height 5
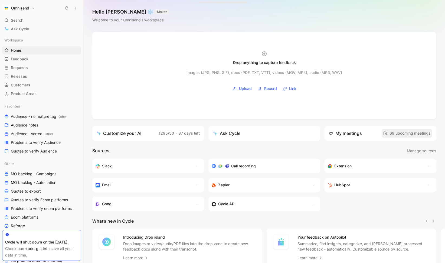
click at [418, 134] on span "69 upcoming meetings" at bounding box center [407, 133] width 48 height 6
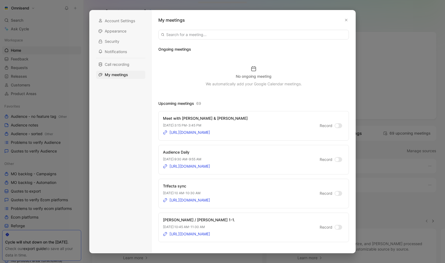
click at [341, 126] on div at bounding box center [338, 125] width 8 height 5
click at [0, 0] on input "Record" at bounding box center [0, 0] width 0 height 0
click at [374, 119] on div at bounding box center [222, 131] width 445 height 263
